Goal: Find contact information: Find contact information

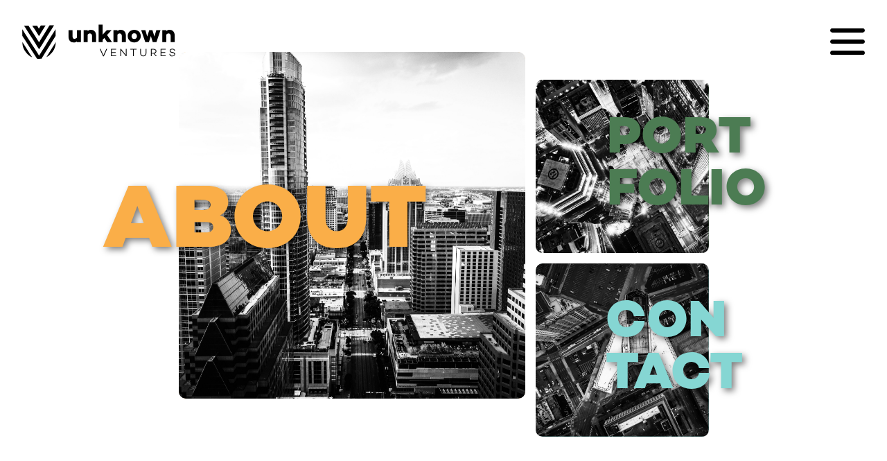
click at [856, 29] on icon at bounding box center [847, 30] width 35 height 4
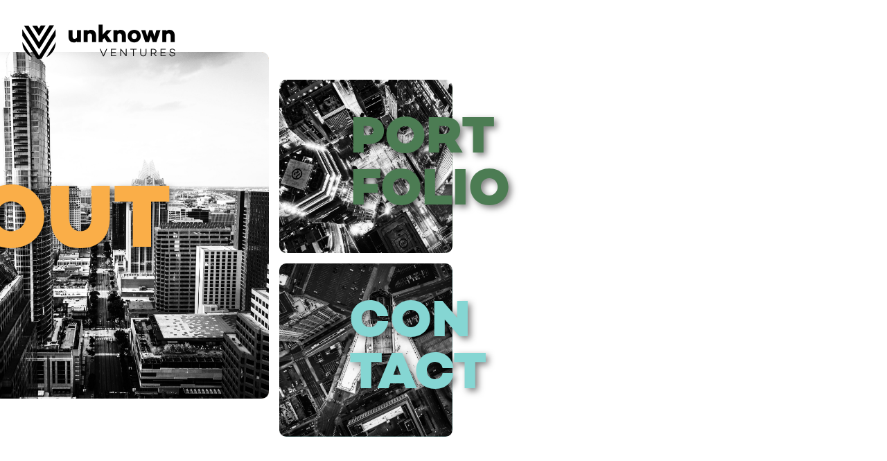
click at [500, 149] on div at bounding box center [443, 230] width 887 height 461
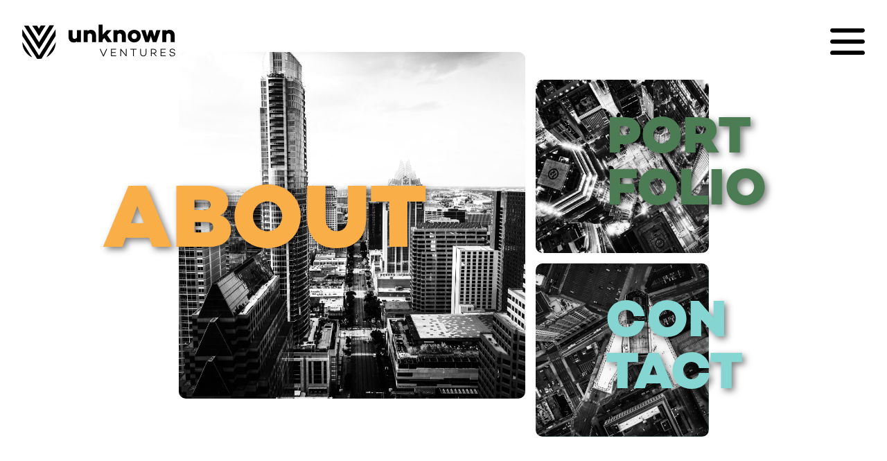
click at [851, 42] on icon at bounding box center [847, 41] width 35 height 4
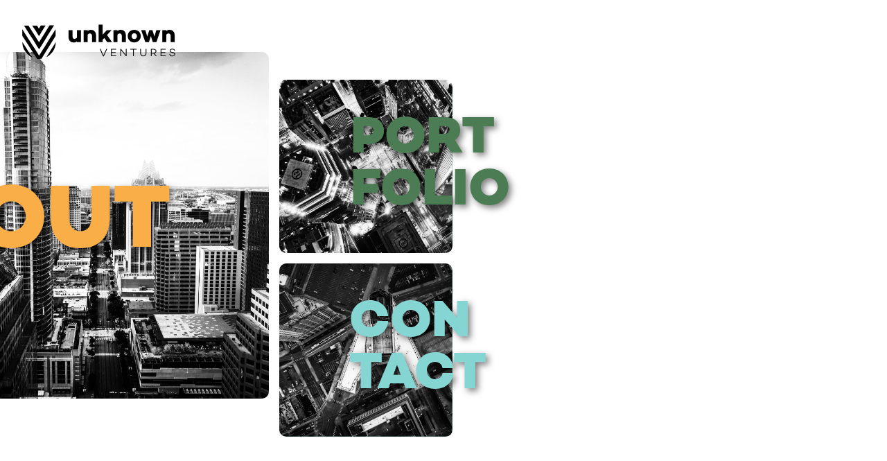
click at [850, 42] on div at bounding box center [847, 41] width 35 height 35
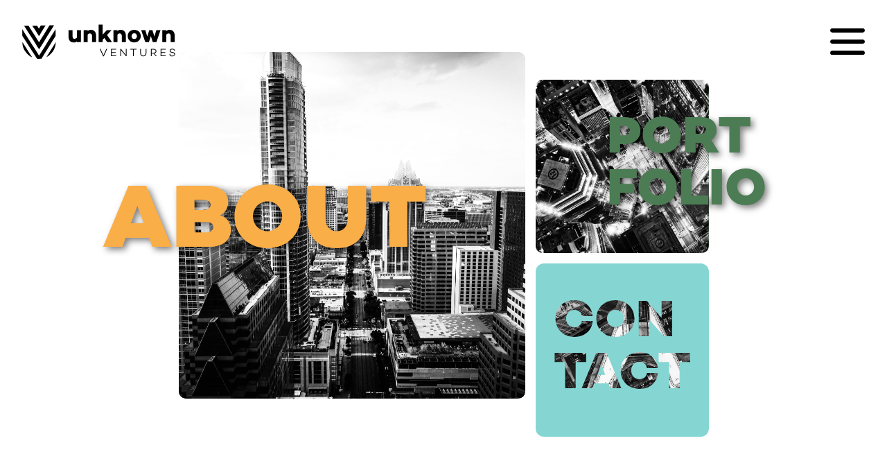
click at [659, 347] on link "con tact" at bounding box center [622, 349] width 173 height 173
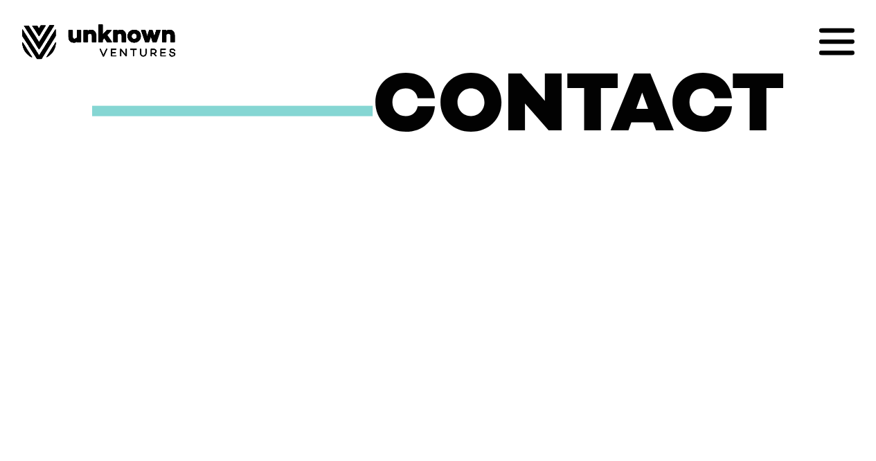
scroll to position [53, 0]
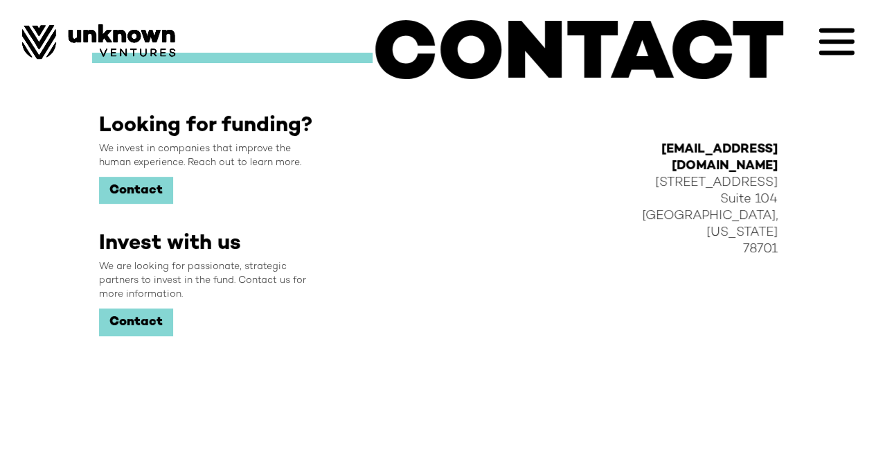
click at [145, 188] on link "Contact" at bounding box center [136, 191] width 74 height 28
